Goal: Complete application form: Complete application form

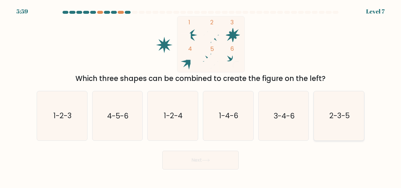
click at [326, 102] on icon "2-3-5" at bounding box center [338, 115] width 49 height 49
click at [201, 96] on input "f. 2-3-5" at bounding box center [200, 94] width 0 height 1
radio input "true"
click at [197, 157] on button "Next" at bounding box center [200, 160] width 76 height 19
click at [198, 163] on button "Next" at bounding box center [200, 160] width 76 height 19
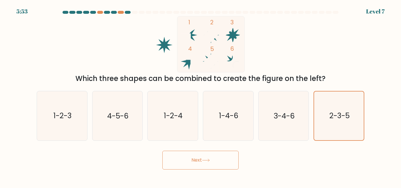
click at [210, 164] on button "Next" at bounding box center [200, 160] width 76 height 19
click at [324, 77] on div "Which three shapes can be combined to create the figure on the left?" at bounding box center [200, 78] width 320 height 11
click at [329, 116] on icon "2-3-5" at bounding box center [339, 116] width 48 height 48
click at [201, 96] on input "f. 2-3-5" at bounding box center [200, 94] width 0 height 1
click at [197, 162] on button "Next" at bounding box center [200, 160] width 76 height 19
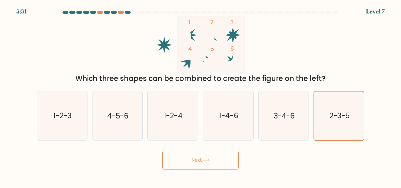
click at [197, 162] on button "Next" at bounding box center [200, 160] width 76 height 19
click at [208, 157] on button "Next" at bounding box center [200, 160] width 76 height 19
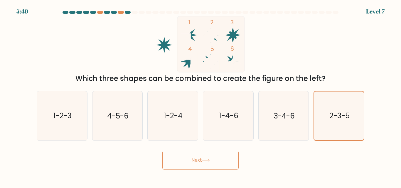
click at [208, 157] on button "Next" at bounding box center [200, 160] width 76 height 19
click at [38, 33] on div "1 2 3 4 5 6 Which three shapes can be combined to create the figure on the left?" at bounding box center [200, 50] width 335 height 68
click at [274, 118] on text "3-4-6" at bounding box center [284, 116] width 21 height 10
click at [201, 96] on input "e. 3-4-6" at bounding box center [200, 94] width 0 height 1
radio input "true"
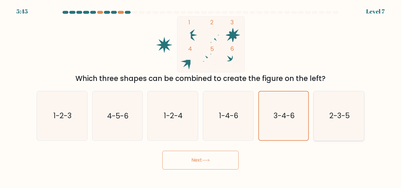
click at [348, 113] on text "2-3-5" at bounding box center [339, 116] width 20 height 10
click at [201, 96] on input "f. 2-3-5" at bounding box center [200, 94] width 0 height 1
radio input "true"
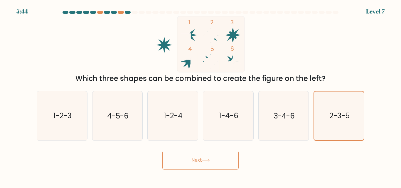
click at [210, 157] on button "Next" at bounding box center [200, 160] width 76 height 19
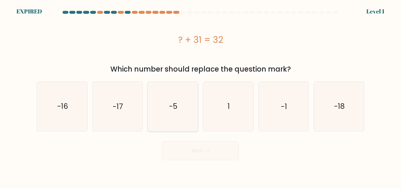
click at [197, 104] on icon "-5" at bounding box center [172, 106] width 49 height 49
click at [200, 96] on input "c. -5" at bounding box center [200, 94] width 0 height 1
radio input "true"
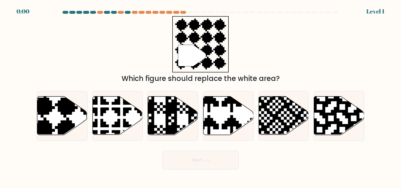
click at [221, 115] on icon at bounding box center [228, 116] width 50 height 38
click at [201, 96] on input "d." at bounding box center [200, 94] width 0 height 1
radio input "true"
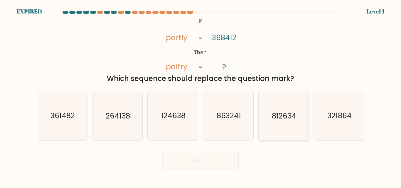
click at [272, 106] on icon "812634" at bounding box center [283, 115] width 49 height 49
click at [201, 96] on input "e. 812634" at bounding box center [200, 94] width 0 height 1
radio input "true"
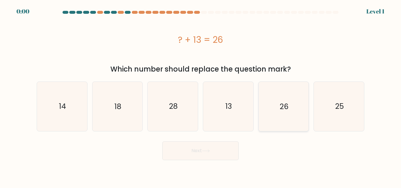
click at [272, 103] on icon "26" at bounding box center [283, 106] width 49 height 49
click at [201, 96] on input "e. 26" at bounding box center [200, 94] width 0 height 1
radio input "true"
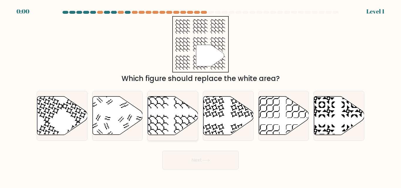
click at [188, 109] on icon at bounding box center [173, 116] width 50 height 38
click at [200, 96] on input "c." at bounding box center [200, 94] width 0 height 1
radio input "true"
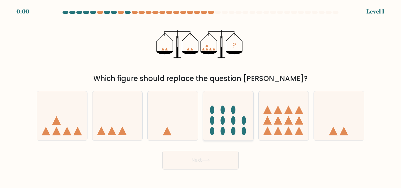
click at [224, 112] on ellipse at bounding box center [222, 110] width 4 height 9
click at [201, 96] on input "d." at bounding box center [200, 94] width 0 height 1
radio input "true"
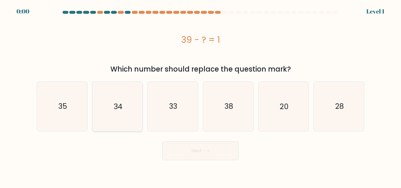
click at [107, 99] on icon "34" at bounding box center [117, 106] width 49 height 49
click at [200, 96] on input "b. 34" at bounding box center [200, 94] width 0 height 1
radio input "true"
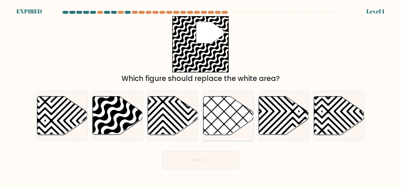
click at [204, 107] on icon at bounding box center [228, 116] width 50 height 38
click at [201, 96] on input "d." at bounding box center [200, 94] width 0 height 1
radio input "true"
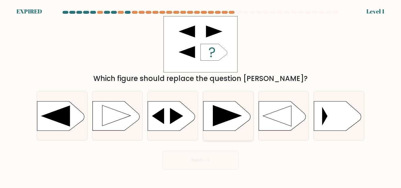
click at [219, 122] on icon at bounding box center [227, 115] width 29 height 21
click at [201, 96] on input "d." at bounding box center [200, 94] width 0 height 1
radio input "true"
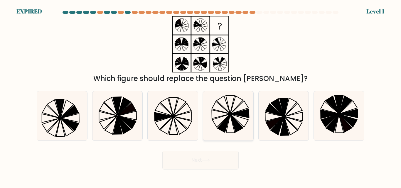
click at [230, 118] on icon at bounding box center [228, 115] width 49 height 49
click at [201, 96] on input "d." at bounding box center [200, 94] width 0 height 1
radio input "true"
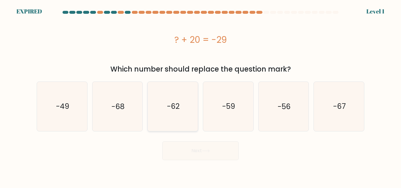
click at [188, 108] on icon "-62" at bounding box center [172, 106] width 49 height 49
click at [200, 96] on input "c. -62" at bounding box center [200, 94] width 0 height 1
radio input "true"
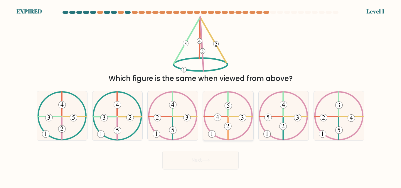
click at [233, 108] on icon at bounding box center [228, 115] width 50 height 49
click at [201, 96] on input "d." at bounding box center [200, 94] width 0 height 1
radio input "true"
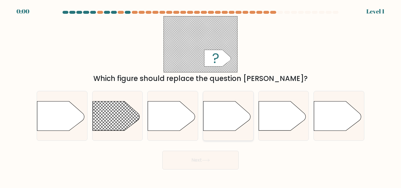
click at [217, 116] on icon at bounding box center [226, 115] width 47 height 29
click at [201, 96] on input "d." at bounding box center [200, 94] width 0 height 1
radio input "true"
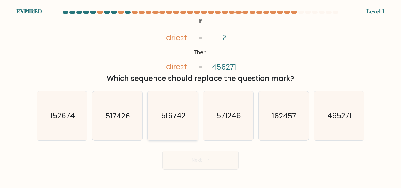
click at [197, 110] on icon "516742" at bounding box center [172, 115] width 49 height 49
click at [200, 96] on input "c. 516742" at bounding box center [200, 94] width 0 height 1
radio input "true"
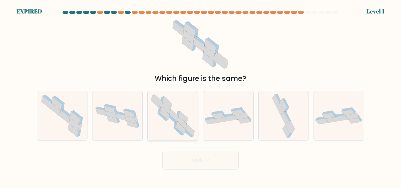
click at [158, 124] on icon at bounding box center [173, 115] width 50 height 49
click at [200, 96] on input "c." at bounding box center [200, 94] width 0 height 1
radio input "true"
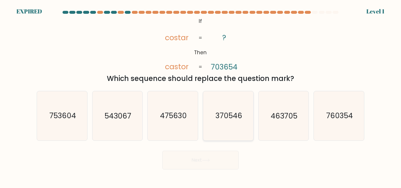
click at [224, 109] on icon "370546" at bounding box center [228, 115] width 49 height 49
click at [201, 96] on input "d. 370546" at bounding box center [200, 94] width 0 height 1
radio input "true"
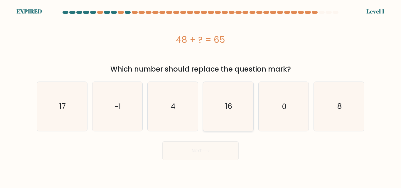
click at [245, 103] on icon "16" at bounding box center [228, 106] width 49 height 49
click at [201, 96] on input "d. 16" at bounding box center [200, 94] width 0 height 1
radio input "true"
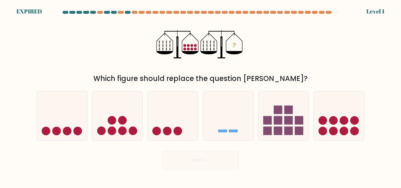
click at [256, 110] on div "e." at bounding box center [283, 116] width 55 height 50
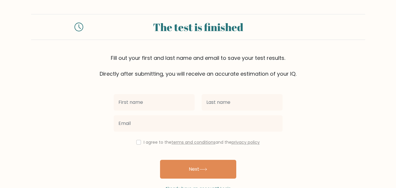
click at [77, 25] on icon at bounding box center [79, 27] width 9 height 9
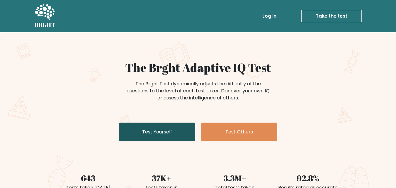
click at [171, 133] on link "Test Yourself" at bounding box center [157, 132] width 76 height 19
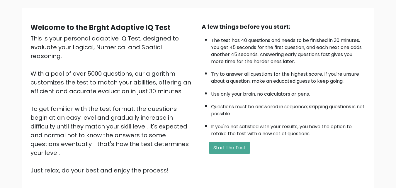
scroll to position [34, 0]
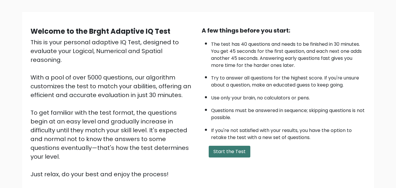
click at [224, 147] on button "Start the Test" at bounding box center [230, 152] width 42 height 12
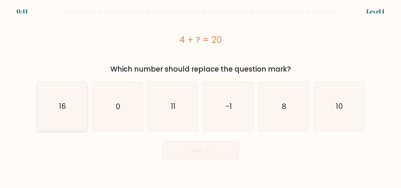
click at [60, 114] on icon "16" at bounding box center [62, 106] width 49 height 49
click at [200, 96] on input "a. 16" at bounding box center [200, 94] width 0 height 1
radio input "true"
click at [203, 149] on icon at bounding box center [206, 150] width 8 height 3
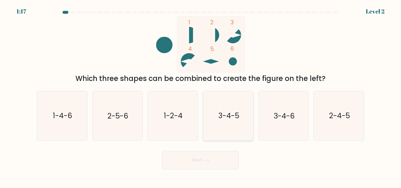
click at [240, 130] on icon "3-4-5" at bounding box center [228, 115] width 49 height 49
click at [201, 96] on input "d. 3-4-5" at bounding box center [200, 94] width 0 height 1
radio input "true"
click at [206, 156] on button "Next" at bounding box center [200, 160] width 76 height 19
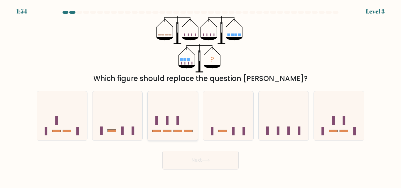
click at [180, 116] on icon at bounding box center [173, 115] width 50 height 41
click at [200, 96] on input "c." at bounding box center [200, 94] width 0 height 1
radio input "true"
click at [190, 168] on button "Next" at bounding box center [200, 160] width 76 height 19
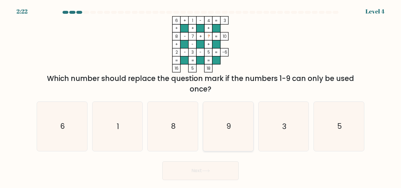
click at [231, 132] on icon "9" at bounding box center [228, 126] width 49 height 49
click at [201, 96] on input "d. 9" at bounding box center [200, 94] width 0 height 1
radio input "true"
click at [220, 166] on button "Next" at bounding box center [200, 170] width 76 height 19
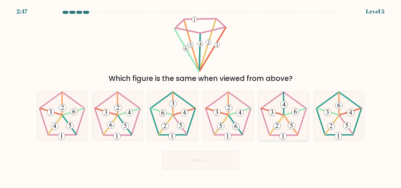
click at [274, 97] on icon at bounding box center [283, 115] width 49 height 49
click at [201, 96] on input "e." at bounding box center [200, 94] width 0 height 1
radio input "true"
click at [210, 155] on button "Next" at bounding box center [200, 160] width 76 height 19
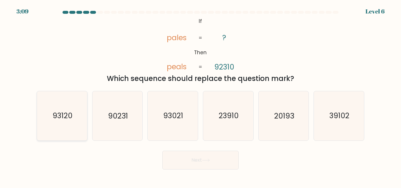
click at [56, 105] on icon "93120" at bounding box center [62, 115] width 49 height 49
click at [200, 96] on input "a. 93120" at bounding box center [200, 94] width 0 height 1
radio input "true"
click at [226, 164] on button "Next" at bounding box center [200, 160] width 76 height 19
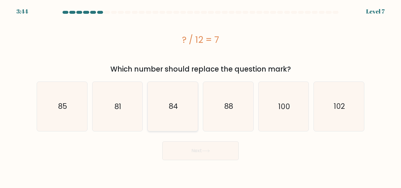
click at [170, 103] on text "84" at bounding box center [173, 106] width 9 height 10
click at [200, 96] on input "c. 84" at bounding box center [200, 94] width 0 height 1
radio input "true"
click at [192, 153] on button "Next" at bounding box center [200, 150] width 76 height 19
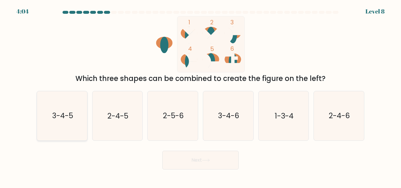
click at [70, 131] on icon "3-4-5" at bounding box center [62, 115] width 49 height 49
click at [200, 96] on input "a. 3-4-5" at bounding box center [200, 94] width 0 height 1
radio input "true"
click at [215, 168] on button "Next" at bounding box center [200, 160] width 76 height 19
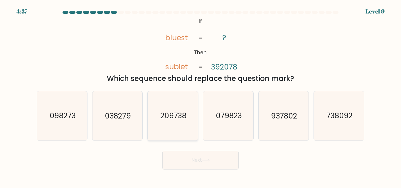
click at [178, 111] on text "209738" at bounding box center [173, 116] width 26 height 10
click at [200, 96] on input "c. 209738" at bounding box center [200, 94] width 0 height 1
radio input "true"
click at [190, 158] on button "Next" at bounding box center [200, 160] width 76 height 19
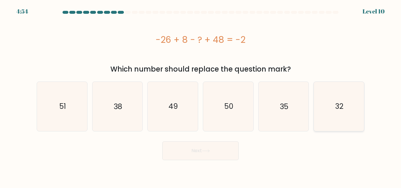
click at [330, 104] on icon "32" at bounding box center [338, 106] width 49 height 49
click at [201, 96] on input "f. 32" at bounding box center [200, 94] width 0 height 1
radio input "true"
click at [191, 149] on button "Next" at bounding box center [200, 150] width 76 height 19
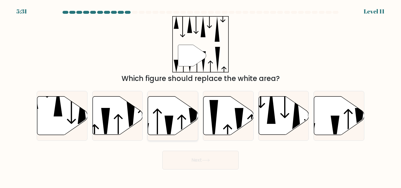
click at [177, 130] on icon at bounding box center [173, 116] width 50 height 38
click at [200, 96] on input "c." at bounding box center [200, 94] width 0 height 1
radio input "true"
click at [189, 163] on button "Next" at bounding box center [200, 160] width 76 height 19
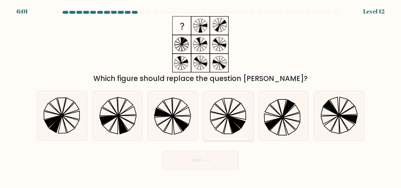
click at [239, 134] on icon at bounding box center [228, 115] width 49 height 49
click at [201, 96] on input "d." at bounding box center [200, 94] width 0 height 1
radio input "true"
click at [208, 165] on button "Next" at bounding box center [200, 160] width 76 height 19
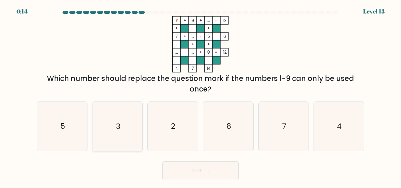
click at [121, 119] on icon "3" at bounding box center [117, 126] width 49 height 49
click at [200, 96] on input "b. 3" at bounding box center [200, 94] width 0 height 1
radio input "true"
click at [226, 170] on button "Next" at bounding box center [200, 170] width 76 height 19
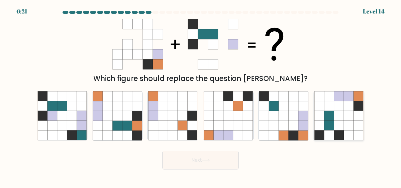
click at [342, 135] on icon at bounding box center [339, 136] width 10 height 10
click at [201, 96] on input "f." at bounding box center [200, 94] width 0 height 1
radio input "true"
click at [225, 160] on button "Next" at bounding box center [200, 160] width 76 height 19
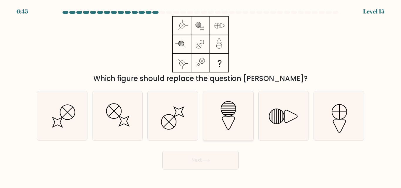
click at [231, 136] on icon at bounding box center [228, 115] width 49 height 49
click at [201, 96] on input "d." at bounding box center [200, 94] width 0 height 1
radio input "true"
click at [198, 161] on button "Next" at bounding box center [200, 160] width 76 height 19
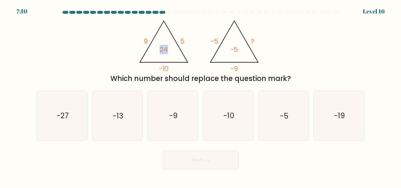
drag, startPoint x: 159, startPoint y: 48, endPoint x: 170, endPoint y: 49, distance: 11.5
click at [170, 49] on icon "@import url('https://fonts.googleapis.com/css?family=Abril+Fatface:400,100,100i…" at bounding box center [201, 44] width 130 height 56
drag, startPoint x: 170, startPoint y: 49, endPoint x: 160, endPoint y: 49, distance: 10.3
click at [160, 49] on icon "@import url('https://fonts.googleapis.com/css?family=Abril+Fatface:400,100,100i…" at bounding box center [201, 44] width 130 height 56
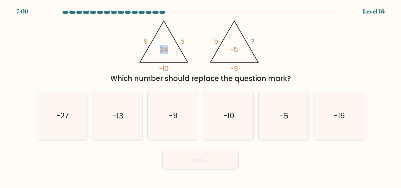
click at [160, 49] on tspan "24" at bounding box center [164, 49] width 8 height 9
drag, startPoint x: 139, startPoint y: 41, endPoint x: 190, endPoint y: 42, distance: 50.8
click at [190, 42] on icon "@import url('https://fonts.googleapis.com/css?family=Abril+Fatface:400,100,100i…" at bounding box center [201, 44] width 130 height 56
click at [189, 41] on icon "@import url('https://fonts.googleapis.com/css?family=Abril+Fatface:400,100,100i…" at bounding box center [201, 44] width 130 height 56
click at [134, 114] on icon "-13" at bounding box center [117, 115] width 49 height 49
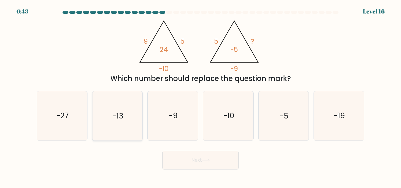
click at [200, 96] on input "b. -13" at bounding box center [200, 94] width 0 height 1
radio input "true"
click at [227, 166] on button "Next" at bounding box center [200, 160] width 76 height 19
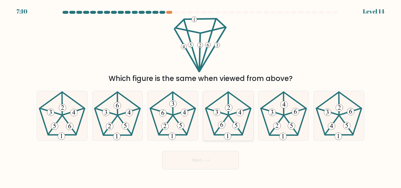
click at [224, 117] on icon at bounding box center [228, 115] width 49 height 49
click at [201, 96] on input "d." at bounding box center [200, 94] width 0 height 1
radio input "true"
click at [225, 158] on button "Next" at bounding box center [200, 160] width 76 height 19
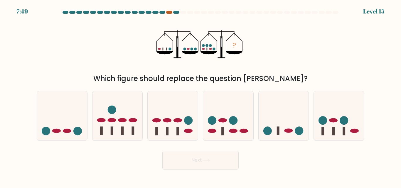
click at [168, 12] on div at bounding box center [169, 12] width 6 height 3
click at [181, 12] on div at bounding box center [183, 12] width 6 height 3
click at [234, 115] on icon at bounding box center [228, 115] width 50 height 41
click at [201, 96] on input "d." at bounding box center [200, 94] width 0 height 1
radio input "true"
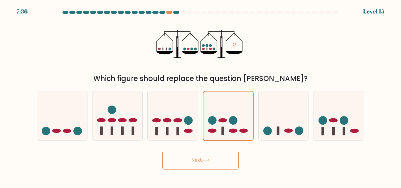
click at [203, 163] on button "Next" at bounding box center [200, 160] width 76 height 19
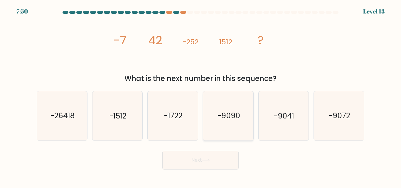
click at [225, 122] on icon "-9090" at bounding box center [228, 115] width 49 height 49
click at [201, 96] on input "d. -9090" at bounding box center [200, 94] width 0 height 1
radio input "true"
click at [195, 163] on button "Next" at bounding box center [200, 160] width 76 height 19
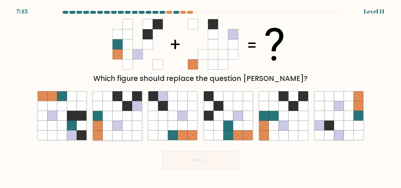
click at [136, 123] on icon at bounding box center [137, 126] width 10 height 10
click at [200, 96] on input "b." at bounding box center [200, 94] width 0 height 1
radio input "true"
click at [190, 160] on button "Next" at bounding box center [200, 160] width 76 height 19
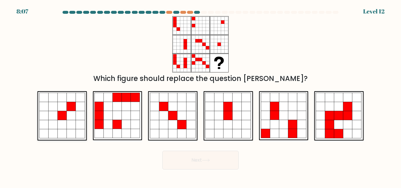
click at [58, 118] on icon at bounding box center [62, 115] width 9 height 9
click at [200, 96] on input "a." at bounding box center [200, 94] width 0 height 1
radio input "true"
click at [223, 161] on button "Next" at bounding box center [200, 160] width 76 height 19
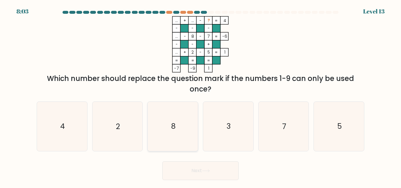
click at [180, 118] on icon "8" at bounding box center [172, 126] width 49 height 49
click at [200, 96] on input "c. 8" at bounding box center [200, 94] width 0 height 1
radio input "true"
click at [208, 173] on button "Next" at bounding box center [200, 170] width 76 height 19
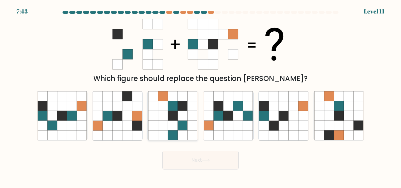
click at [182, 121] on icon at bounding box center [183, 126] width 10 height 10
click at [200, 96] on input "c." at bounding box center [200, 94] width 0 height 1
radio input "true"
click at [61, 139] on icon at bounding box center [62, 136] width 10 height 10
click at [200, 96] on input "a." at bounding box center [200, 94] width 0 height 1
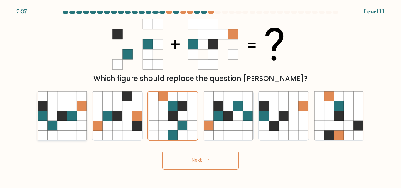
radio input "true"
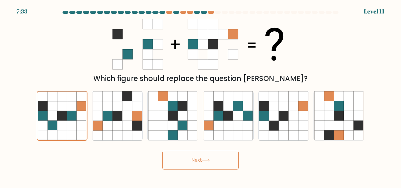
click at [191, 163] on button "Next" at bounding box center [200, 160] width 76 height 19
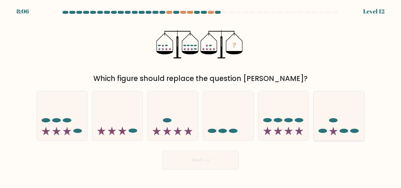
click at [357, 107] on icon at bounding box center [339, 115] width 50 height 41
click at [201, 96] on input "f." at bounding box center [200, 94] width 0 height 1
radio input "true"
click at [213, 157] on button "Next" at bounding box center [200, 160] width 76 height 19
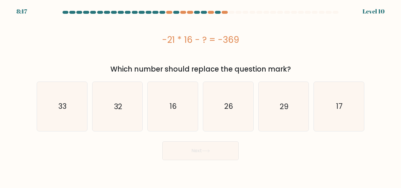
click at [379, 139] on form "a." at bounding box center [200, 85] width 401 height 149
click at [73, 117] on icon "33" at bounding box center [62, 106] width 49 height 49
click at [200, 96] on input "a. 33" at bounding box center [200, 94] width 0 height 1
radio input "true"
click at [179, 142] on button "Next" at bounding box center [200, 150] width 76 height 19
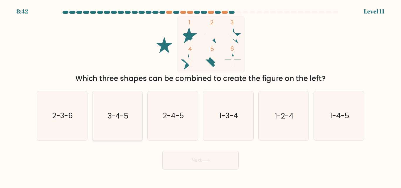
click at [107, 107] on icon "3-4-5" at bounding box center [117, 115] width 49 height 49
click at [200, 96] on input "b. 3-4-5" at bounding box center [200, 94] width 0 height 1
radio input "true"
click at [218, 163] on button "Next" at bounding box center [200, 160] width 76 height 19
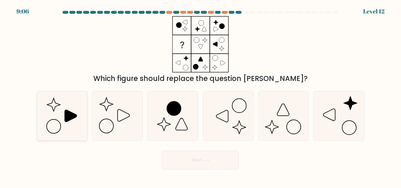
click at [68, 118] on icon at bounding box center [71, 116] width 12 height 12
click at [200, 96] on input "a." at bounding box center [200, 94] width 0 height 1
radio input "true"
click at [190, 133] on icon at bounding box center [172, 115] width 49 height 49
click at [200, 96] on input "c." at bounding box center [200, 94] width 0 height 1
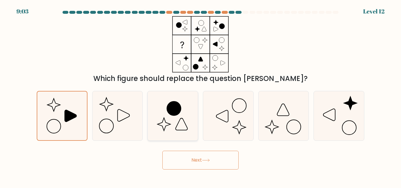
radio input "true"
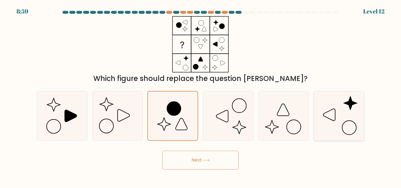
click at [329, 125] on icon at bounding box center [338, 115] width 49 height 49
click at [201, 96] on input "f." at bounding box center [200, 94] width 0 height 1
radio input "true"
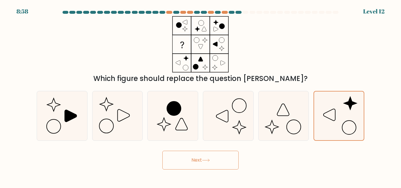
click at [215, 165] on button "Next" at bounding box center [200, 160] width 76 height 19
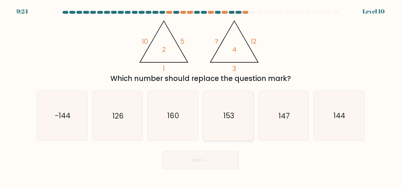
click at [244, 132] on icon "153" at bounding box center [228, 115] width 49 height 49
click at [201, 96] on input "d. 153" at bounding box center [200, 94] width 0 height 1
radio input "true"
click at [212, 166] on button "Next" at bounding box center [200, 160] width 76 height 19
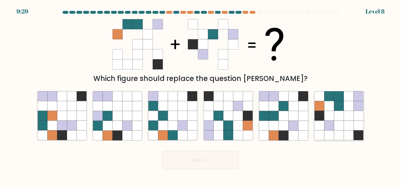
click at [343, 112] on icon at bounding box center [339, 116] width 10 height 10
click at [201, 96] on input "f." at bounding box center [200, 94] width 0 height 1
radio input "true"
click at [206, 156] on button "Next" at bounding box center [200, 160] width 76 height 19
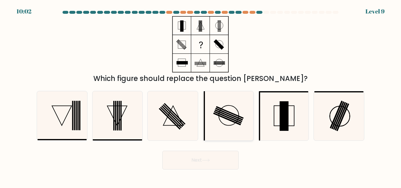
click at [229, 113] on icon at bounding box center [228, 115] width 49 height 49
click at [201, 96] on input "d." at bounding box center [200, 94] width 0 height 1
radio input "true"
click at [163, 119] on icon at bounding box center [172, 115] width 49 height 49
click at [200, 96] on input "c." at bounding box center [200, 94] width 0 height 1
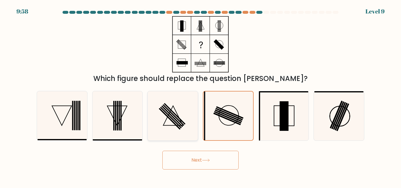
radio input "true"
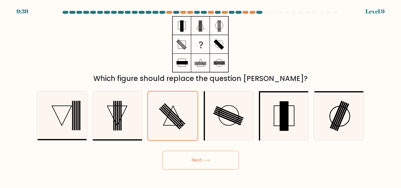
click at [203, 159] on button "Next" at bounding box center [200, 160] width 76 height 19
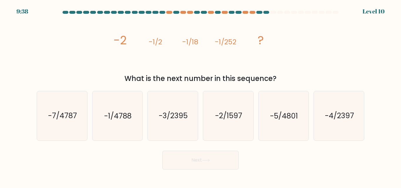
click at [203, 159] on button "Next" at bounding box center [200, 160] width 76 height 19
click at [249, 60] on icon "image/svg+xml -2 -1/2 -1/18 -1/252 ?" at bounding box center [200, 44] width 176 height 56
drag, startPoint x: 71, startPoint y: 93, endPoint x: 57, endPoint y: 120, distance: 31.1
click at [57, 120] on text "-7/4787" at bounding box center [62, 116] width 29 height 10
click at [200, 96] on input "a. -7/4787" at bounding box center [200, 94] width 0 height 1
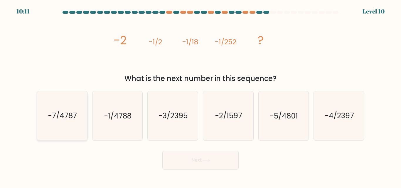
radio input "true"
click at [202, 155] on button "Next" at bounding box center [200, 160] width 76 height 19
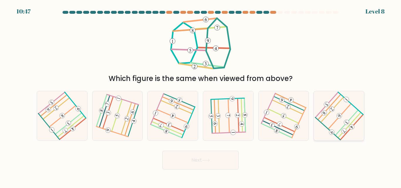
click at [347, 102] on 447 at bounding box center [345, 99] width 7 height 7
click at [201, 96] on input "f." at bounding box center [200, 94] width 0 height 1
radio input "true"
click at [217, 159] on button "Next" at bounding box center [200, 160] width 76 height 19
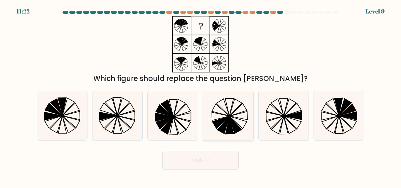
click at [229, 99] on icon at bounding box center [228, 115] width 49 height 49
click at [201, 96] on input "d." at bounding box center [200, 94] width 0 height 1
radio input "true"
click at [55, 111] on icon at bounding box center [53, 109] width 17 height 12
click at [200, 96] on input "a." at bounding box center [200, 94] width 0 height 1
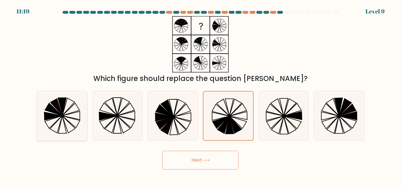
radio input "true"
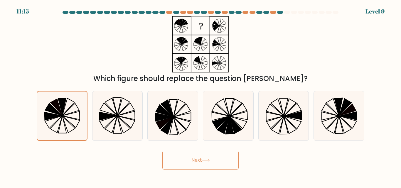
click at [192, 159] on button "Next" at bounding box center [200, 160] width 76 height 19
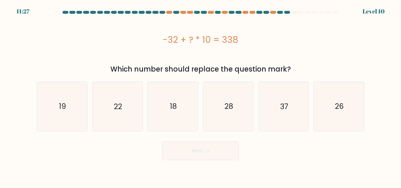
click at [369, 98] on form "a." at bounding box center [200, 85] width 401 height 149
click at [247, 110] on icon "28" at bounding box center [228, 106] width 49 height 49
click at [201, 96] on input "d. 28" at bounding box center [200, 94] width 0 height 1
radio input "true"
click at [204, 152] on icon at bounding box center [206, 150] width 8 height 3
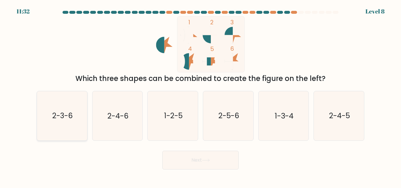
click at [59, 124] on icon "2-3-6" at bounding box center [62, 115] width 49 height 49
click at [200, 96] on input "a. 2-3-6" at bounding box center [200, 94] width 0 height 1
radio input "true"
click at [200, 148] on div "Next" at bounding box center [200, 159] width 335 height 22
click at [202, 156] on button "Next" at bounding box center [200, 160] width 76 height 19
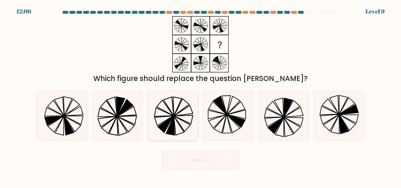
click at [182, 101] on icon at bounding box center [181, 107] width 15 height 17
click at [200, 96] on input "c." at bounding box center [200, 94] width 0 height 1
radio input "true"
click at [206, 169] on button "Next" at bounding box center [200, 160] width 76 height 19
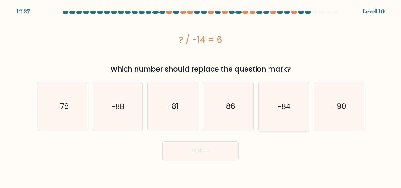
click at [283, 99] on icon "-84" at bounding box center [283, 106] width 49 height 49
click at [201, 96] on input "e. -84" at bounding box center [200, 94] width 0 height 1
radio input "true"
click at [195, 155] on button "Next" at bounding box center [200, 150] width 76 height 19
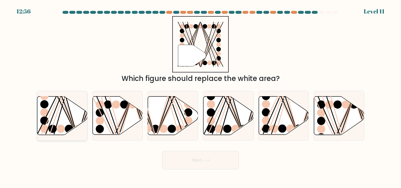
click at [75, 117] on icon at bounding box center [62, 116] width 50 height 38
click at [200, 96] on input "a." at bounding box center [200, 94] width 0 height 1
radio input "true"
click at [209, 163] on button "Next" at bounding box center [200, 160] width 76 height 19
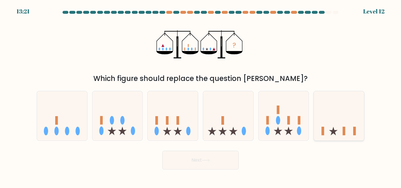
click at [323, 134] on rect at bounding box center [322, 131] width 3 height 9
click at [201, 96] on input "f." at bounding box center [200, 94] width 0 height 1
radio input "true"
click at [180, 160] on button "Next" at bounding box center [200, 160] width 76 height 19
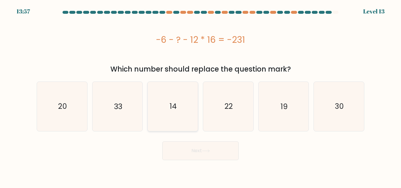
click at [185, 119] on icon "14" at bounding box center [172, 106] width 49 height 49
click at [200, 96] on input "c. 14" at bounding box center [200, 94] width 0 height 1
radio input "true"
click at [187, 150] on button "Next" at bounding box center [200, 150] width 76 height 19
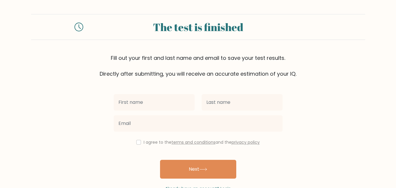
scroll to position [18, 0]
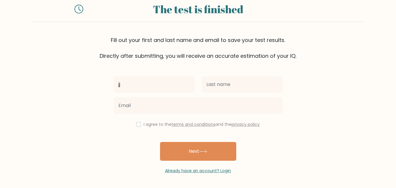
type input "jj"
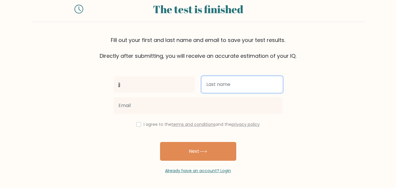
click at [240, 85] on input "text" at bounding box center [242, 84] width 81 height 16
type input "b kjh"
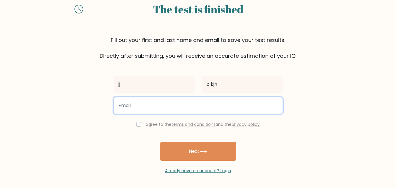
click at [202, 109] on input "email" at bounding box center [198, 105] width 169 height 16
type input "14644@cmc.vic.edu.au"
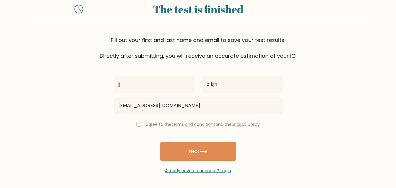
click at [141, 126] on div "I agree to the terms and conditions and the privacy policy" at bounding box center [198, 124] width 176 height 7
click at [138, 125] on input "checkbox" at bounding box center [138, 124] width 5 height 5
checkbox input "true"
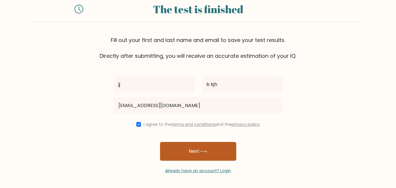
click at [185, 153] on button "Next" at bounding box center [198, 151] width 76 height 19
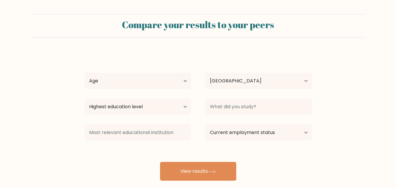
select select "AU"
click at [181, 84] on select "Age Under [DEMOGRAPHIC_DATA] [DEMOGRAPHIC_DATA] [DEMOGRAPHIC_DATA] [DEMOGRAPHIC…" at bounding box center [138, 81] width 107 height 16
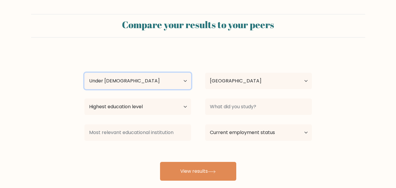
click at [85, 73] on select "Age Under [DEMOGRAPHIC_DATA] [DEMOGRAPHIC_DATA] [DEMOGRAPHIC_DATA] [DEMOGRAPHIC…" at bounding box center [138, 81] width 107 height 16
click at [170, 83] on select "Age Under [DEMOGRAPHIC_DATA] [DEMOGRAPHIC_DATA] [DEMOGRAPHIC_DATA] [DEMOGRAPHIC…" at bounding box center [138, 81] width 107 height 16
select select "18_24"
click at [85, 73] on select "Age Under [DEMOGRAPHIC_DATA] [DEMOGRAPHIC_DATA] [DEMOGRAPHIC_DATA] [DEMOGRAPHIC…" at bounding box center [138, 81] width 107 height 16
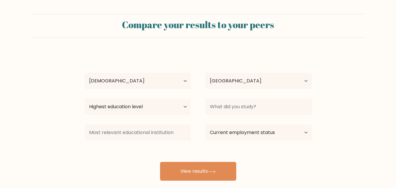
click at [146, 97] on div "Highest education level No schooling Primary Lower Secondary Upper Secondary Oc…" at bounding box center [137, 106] width 121 height 21
click at [146, 103] on select "Highest education level No schooling Primary Lower Secondary Upper Secondary Oc…" at bounding box center [138, 107] width 107 height 16
select select "upper_secondary"
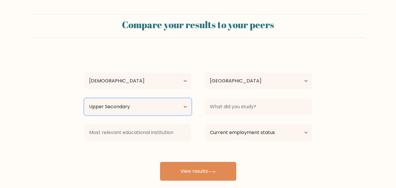
click at [85, 99] on select "Highest education level No schooling Primary Lower Secondary Upper Secondary Oc…" at bounding box center [138, 107] width 107 height 16
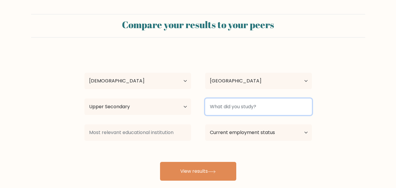
click at [249, 107] on input at bounding box center [258, 107] width 107 height 16
type input "h hlkj"
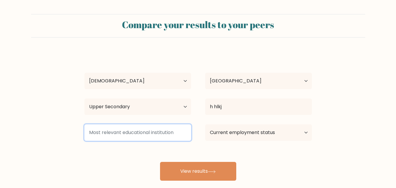
click at [173, 139] on input at bounding box center [138, 132] width 107 height 16
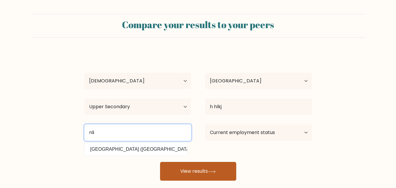
type input "nli"
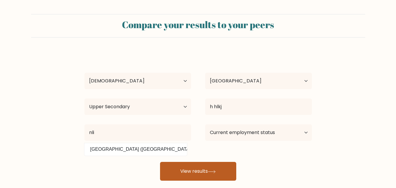
click at [201, 172] on button "View results" at bounding box center [198, 171] width 76 height 19
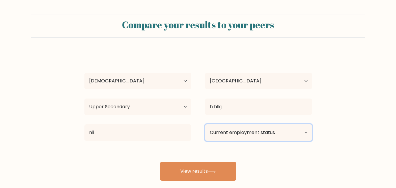
click at [271, 139] on select "Current employment status Employed Student Retired Other / prefer not to answer" at bounding box center [258, 132] width 107 height 16
select select "student"
click at [205, 124] on select "Current employment status Employed Student Retired Other / prefer not to answer" at bounding box center [258, 132] width 107 height 16
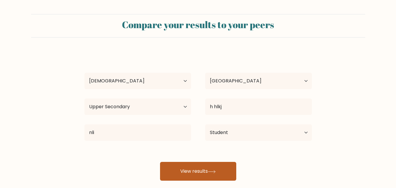
click at [178, 177] on button "View results" at bounding box center [198, 171] width 76 height 19
